Goal: Task Accomplishment & Management: Use online tool/utility

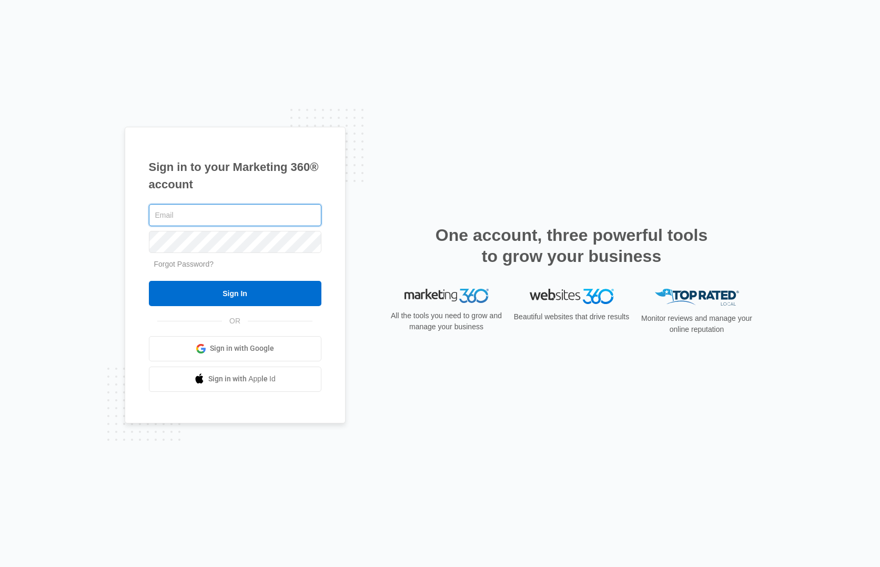
click at [188, 220] on input "text" at bounding box center [235, 215] width 173 height 22
type input "[PERSON_NAME][EMAIL_ADDRESS][PERSON_NAME][DOMAIN_NAME]"
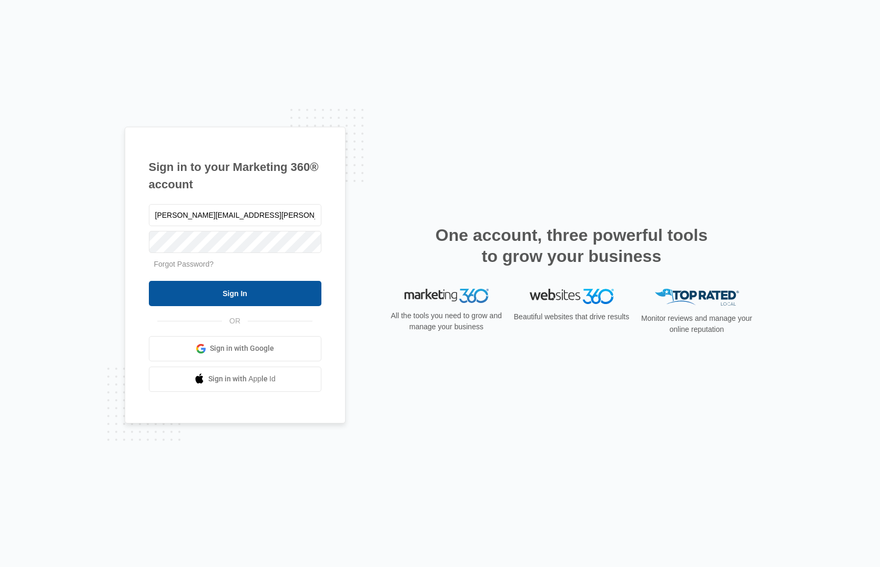
click at [244, 295] on input "Sign In" at bounding box center [235, 293] width 173 height 25
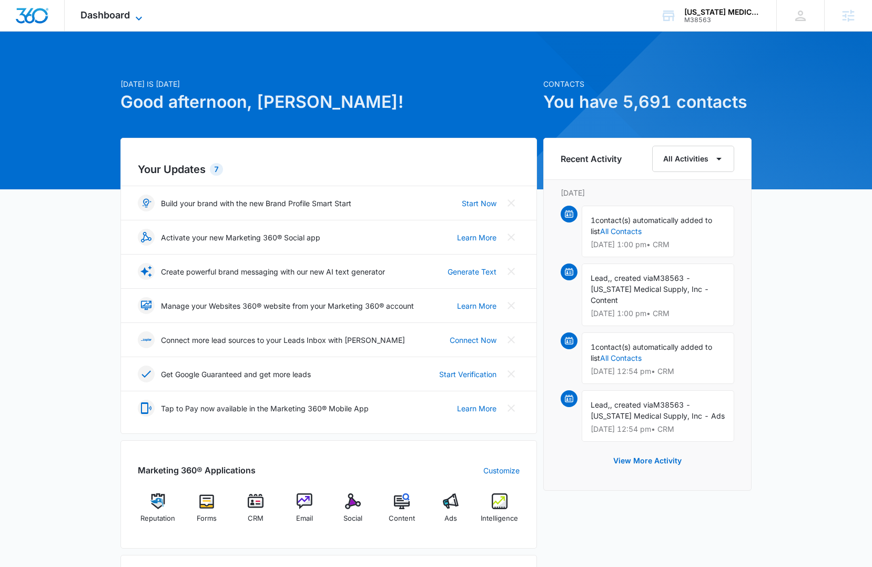
click at [127, 15] on span "Dashboard" at bounding box center [105, 14] width 49 height 11
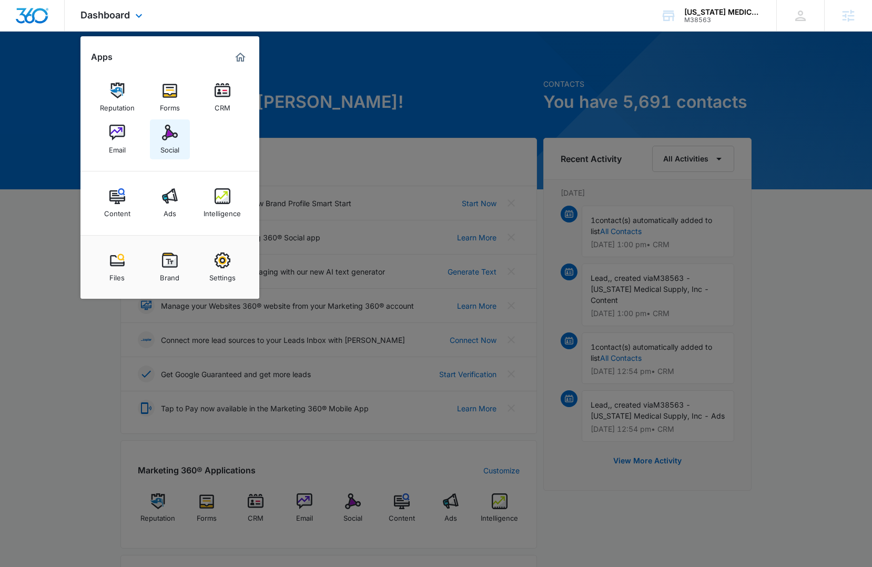
click at [172, 137] on img at bounding box center [170, 133] width 16 height 16
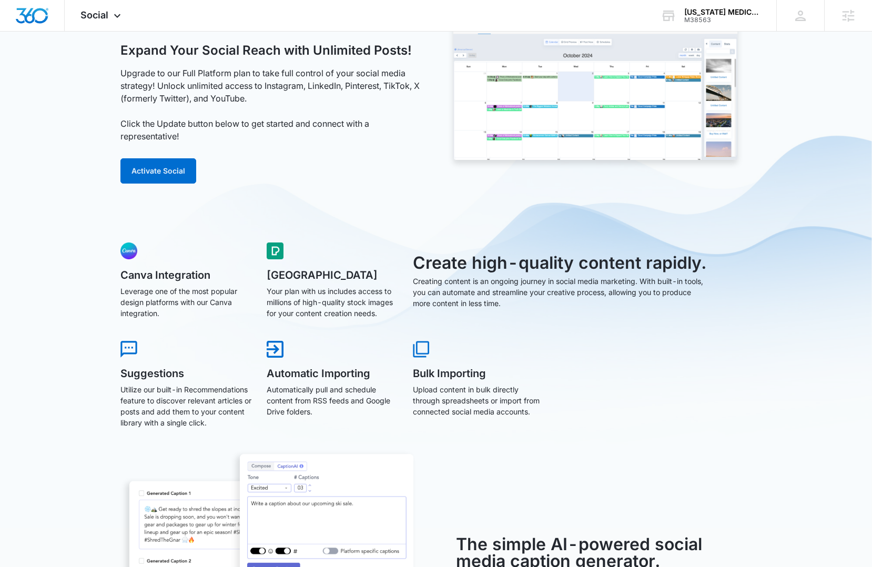
scroll to position [65, 0]
